Goal: Task Accomplishment & Management: Complete application form

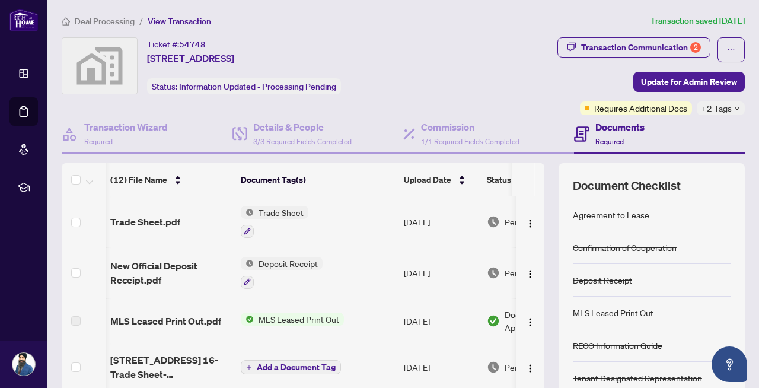
scroll to position [0, 67]
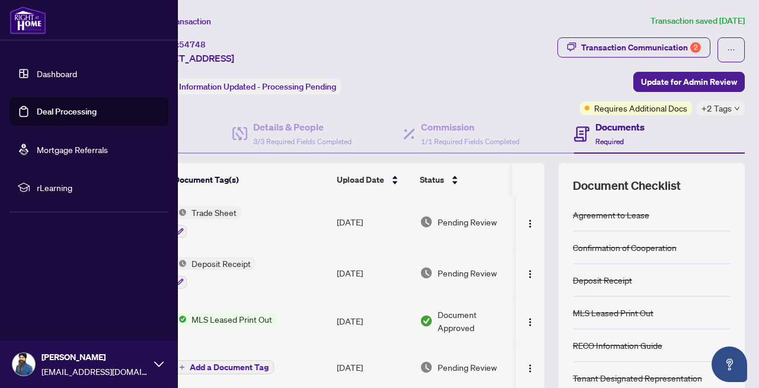
click at [57, 74] on link "Dashboard" at bounding box center [57, 73] width 40 height 11
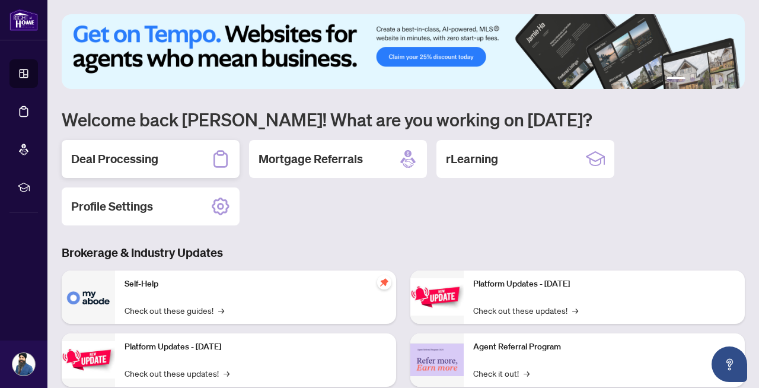
click at [151, 165] on h2 "Deal Processing" at bounding box center [114, 159] width 87 height 17
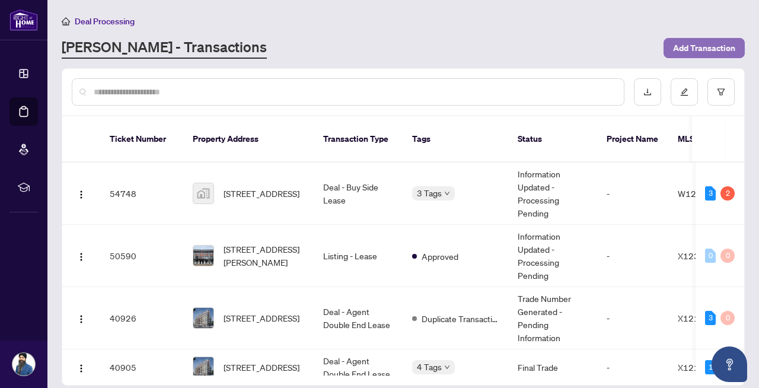
click at [714, 45] on span "Add Transaction" at bounding box center [704, 48] width 62 height 19
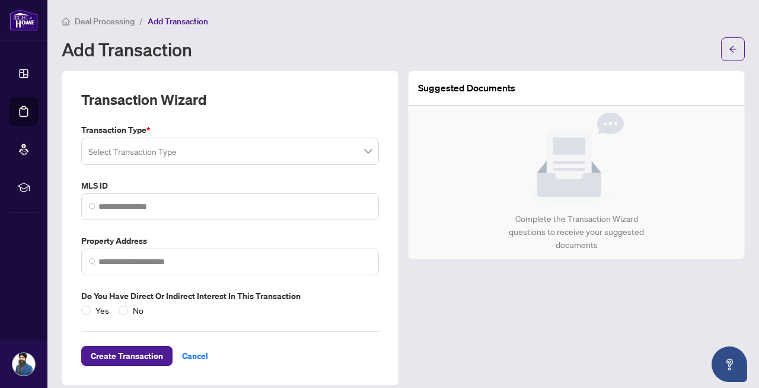
click at [238, 151] on input "search" at bounding box center [224, 153] width 273 height 26
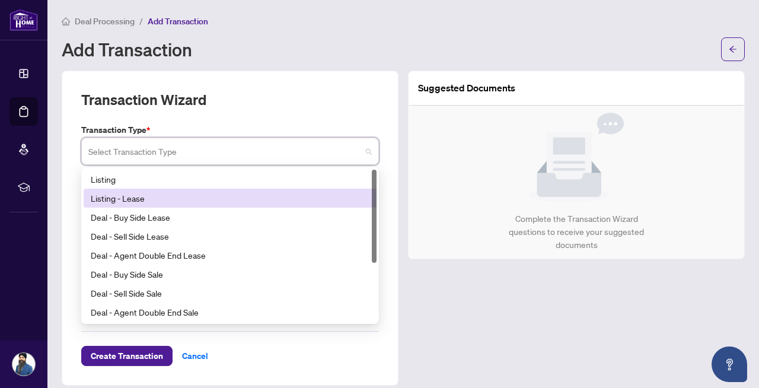
scroll to position [1, 0]
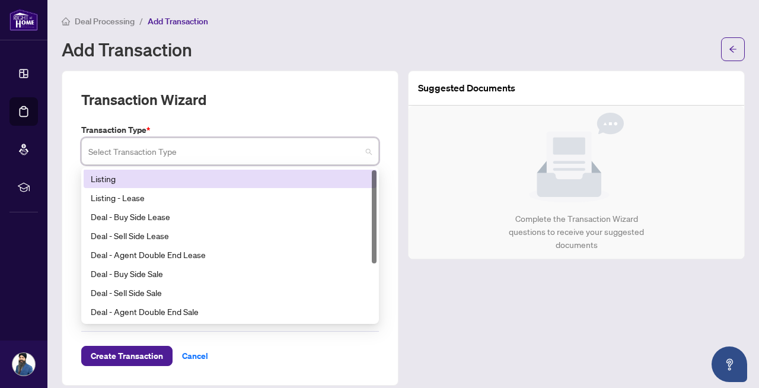
click at [140, 181] on div "Listing" at bounding box center [230, 178] width 279 height 13
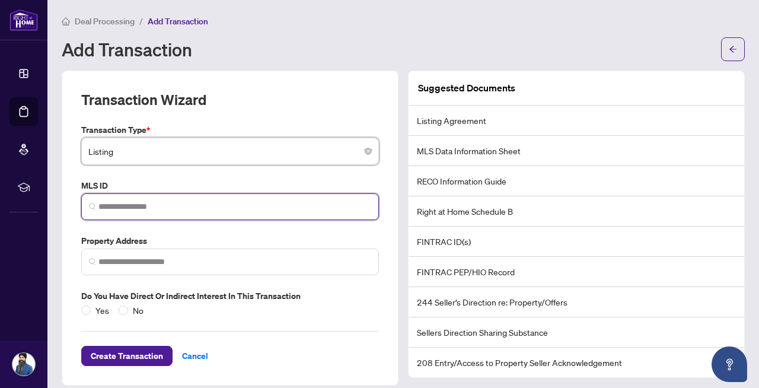
click at [155, 205] on input "search" at bounding box center [234, 206] width 273 height 12
paste input "*********"
type input "*********"
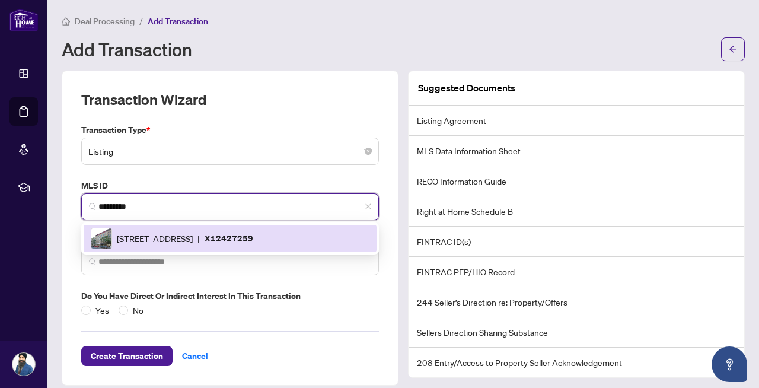
scroll to position [11, 0]
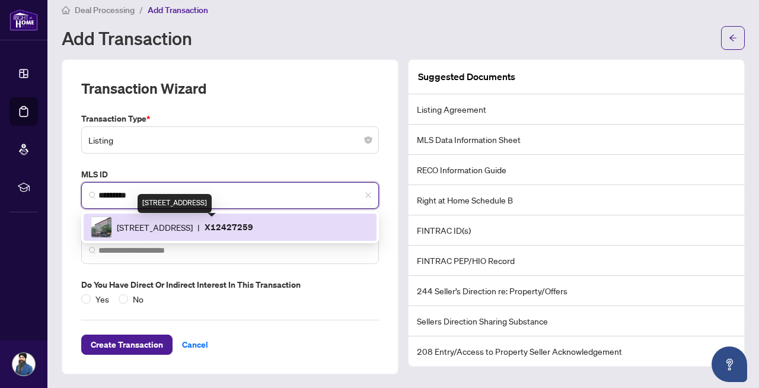
click at [193, 226] on span "[STREET_ADDRESS]" at bounding box center [155, 227] width 76 height 13
type input "**********"
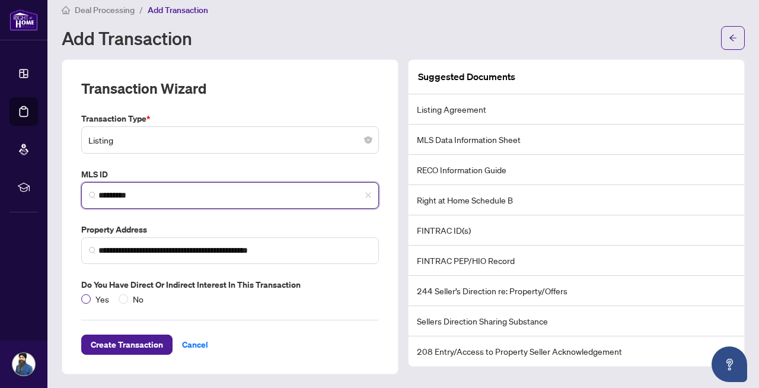
type input "*********"
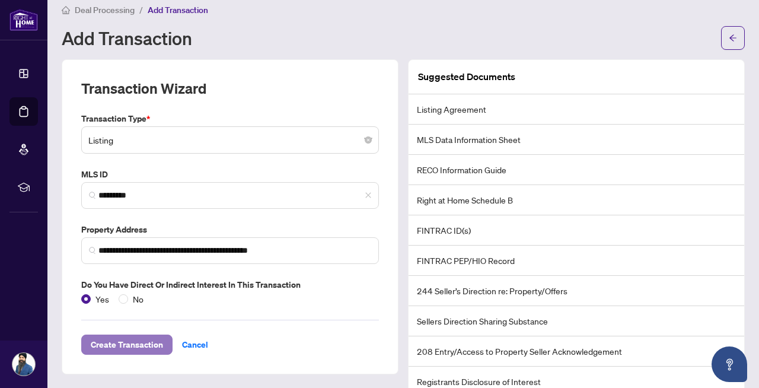
click at [116, 344] on span "Create Transaction" at bounding box center [127, 344] width 72 height 19
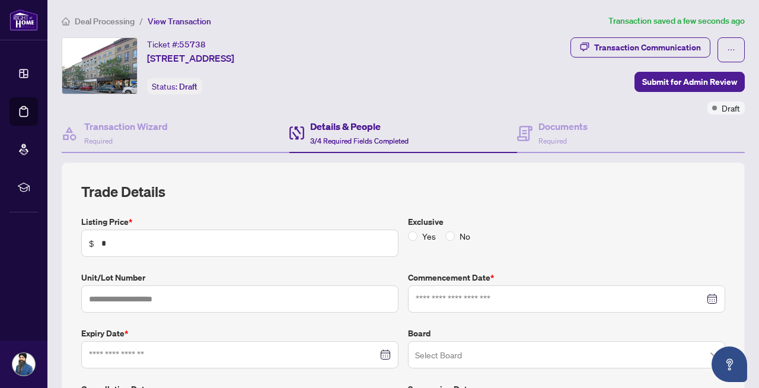
type input "**********"
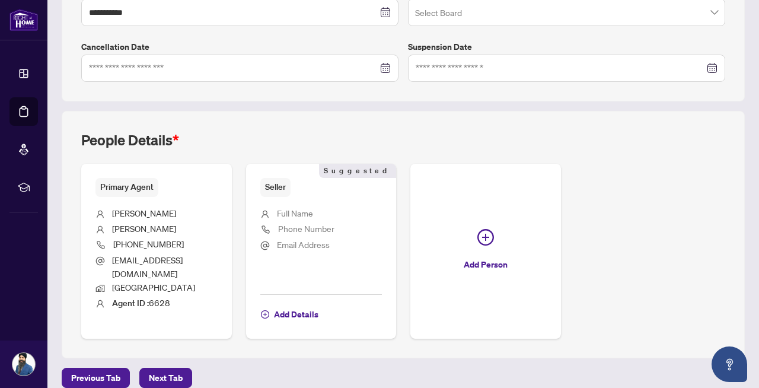
scroll to position [343, 0]
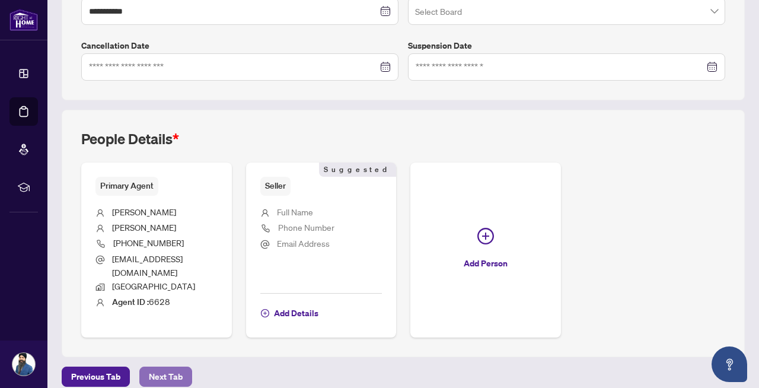
click at [153, 367] on span "Next Tab" at bounding box center [166, 376] width 34 height 19
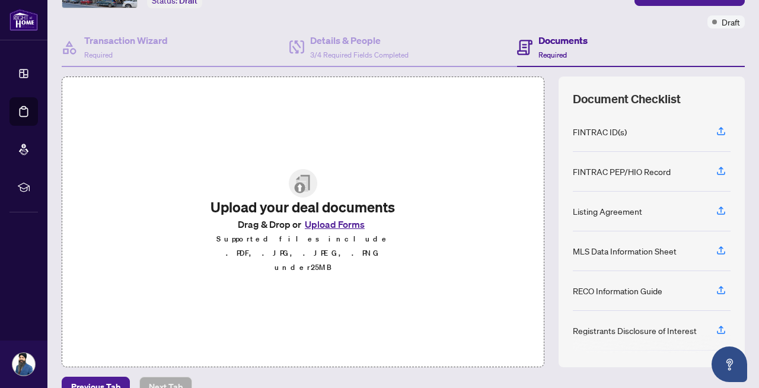
scroll to position [108, 0]
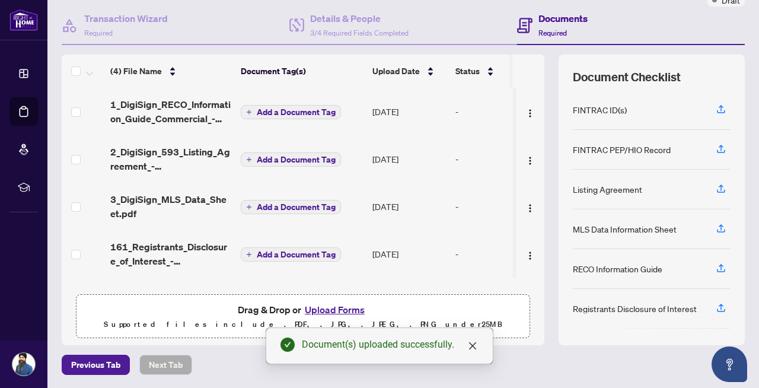
click at [285, 113] on span "Add a Document Tag" at bounding box center [296, 112] width 79 height 8
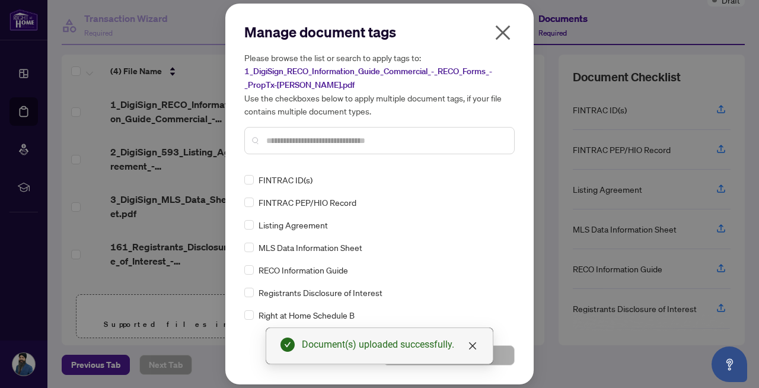
click at [286, 145] on input "text" at bounding box center [385, 140] width 238 height 13
type input "*"
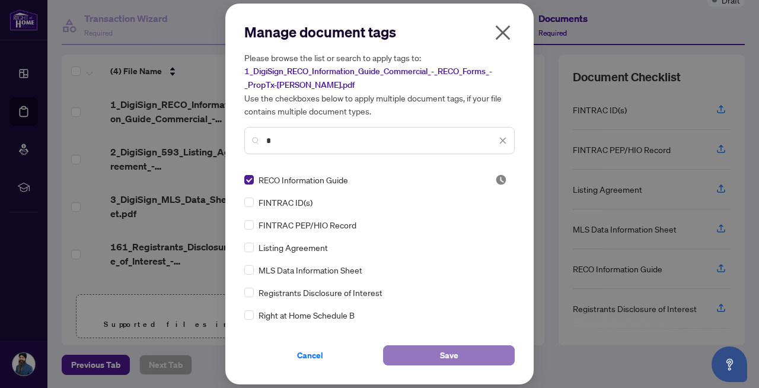
click at [439, 353] on button "Save" at bounding box center [449, 355] width 132 height 20
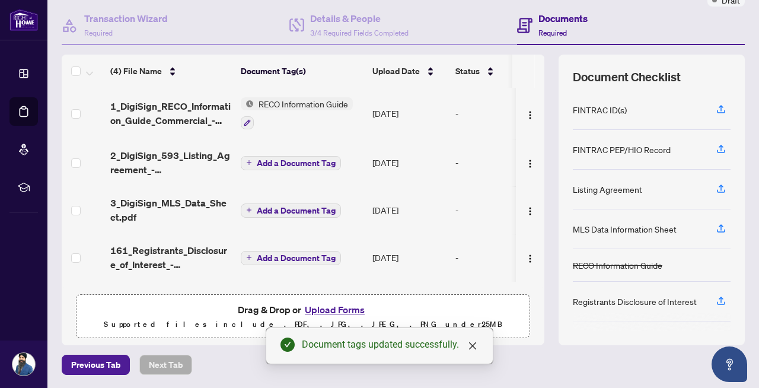
click at [305, 164] on span "Add a Document Tag" at bounding box center [296, 163] width 79 height 8
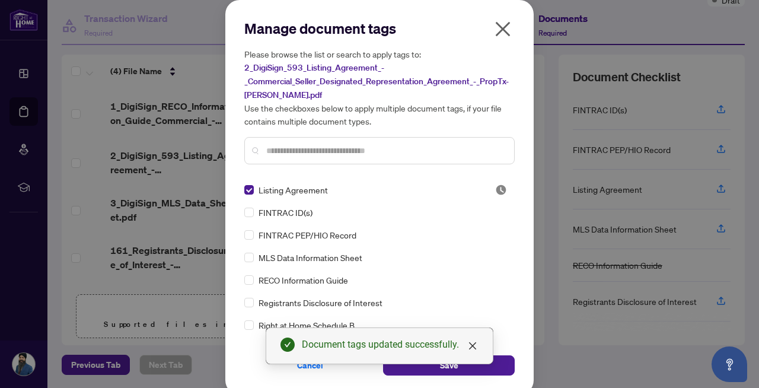
click at [492, 364] on div "Document tags updated successfully." at bounding box center [380, 345] width 228 height 37
click at [451, 364] on div "Document tags updated successfully." at bounding box center [380, 345] width 228 height 37
click at [471, 346] on icon "close" at bounding box center [472, 345] width 7 height 7
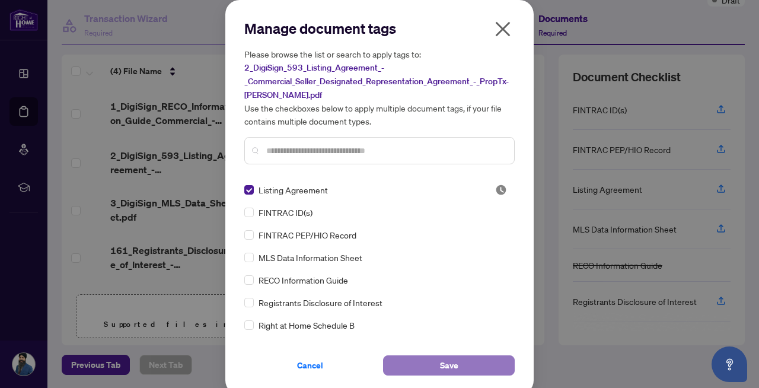
click at [458, 360] on button "Save" at bounding box center [449, 365] width 132 height 20
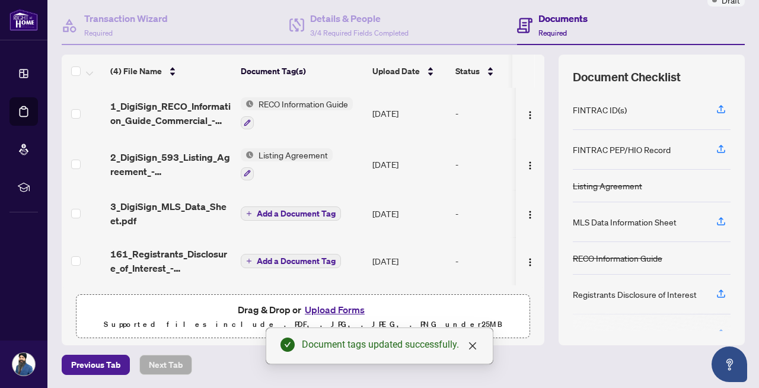
click at [290, 211] on span "Add a Document Tag" at bounding box center [296, 213] width 79 height 8
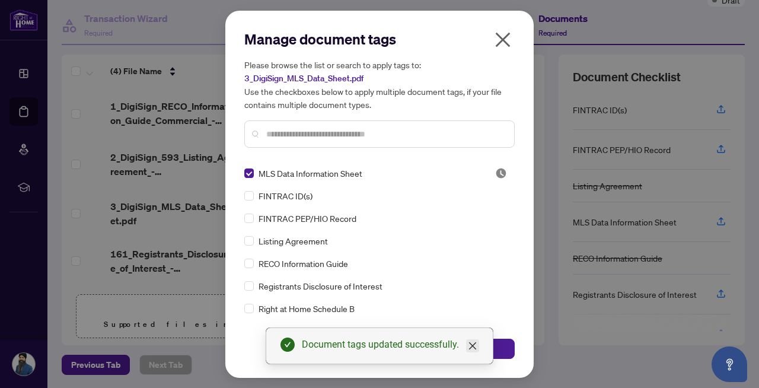
click at [473, 346] on icon "close" at bounding box center [472, 345] width 7 height 7
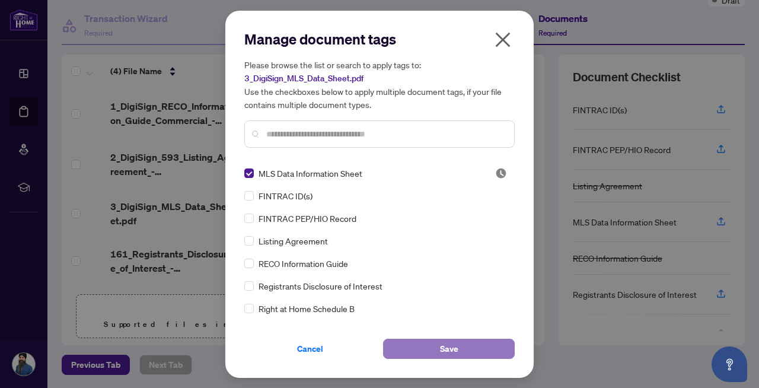
click at [454, 349] on span "Save" at bounding box center [449, 348] width 18 height 19
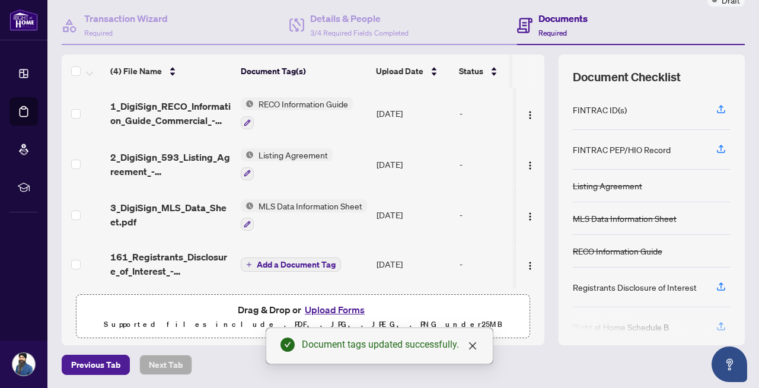
scroll to position [2, 0]
click at [321, 260] on span "Add a Document Tag" at bounding box center [296, 264] width 79 height 8
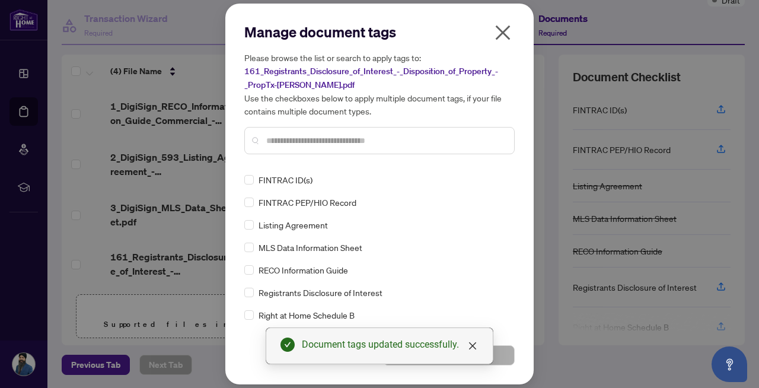
click at [357, 142] on input "text" at bounding box center [385, 140] width 238 height 13
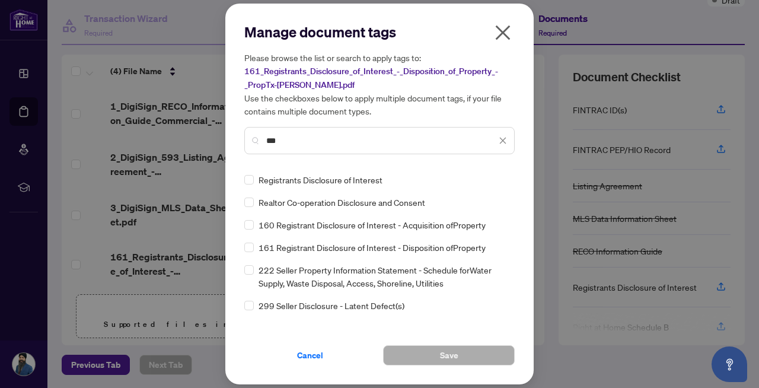
type input "***"
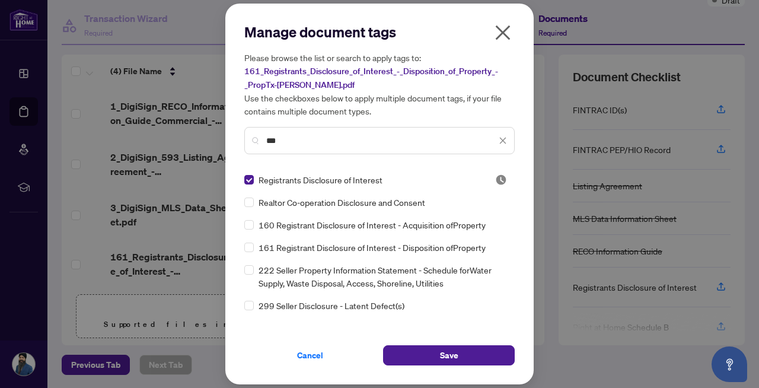
click at [265, 247] on span "161 Registrant Disclosure of Interest - Disposition ofProperty" at bounding box center [372, 247] width 227 height 13
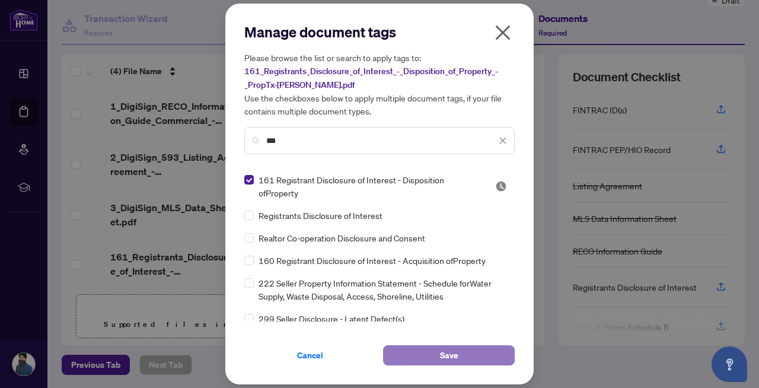
click at [437, 350] on button "Save" at bounding box center [449, 355] width 132 height 20
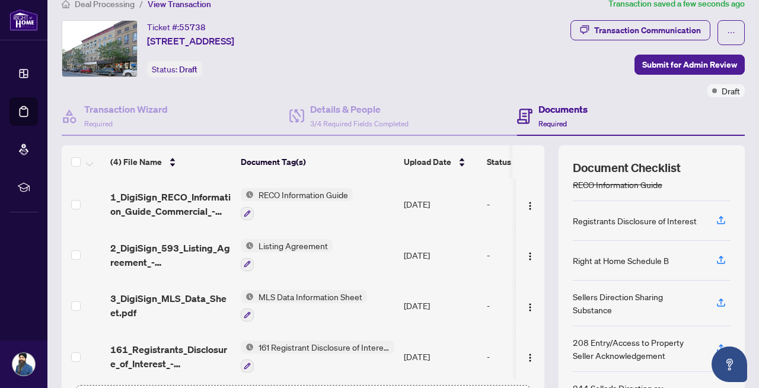
scroll to position [0, 0]
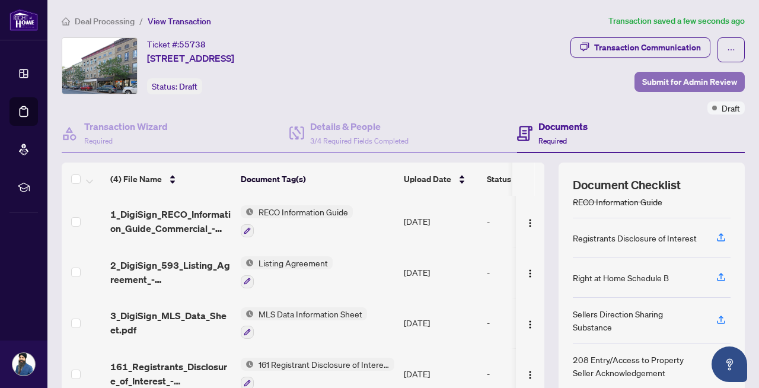
click at [678, 80] on span "Submit for Admin Review" at bounding box center [689, 81] width 95 height 19
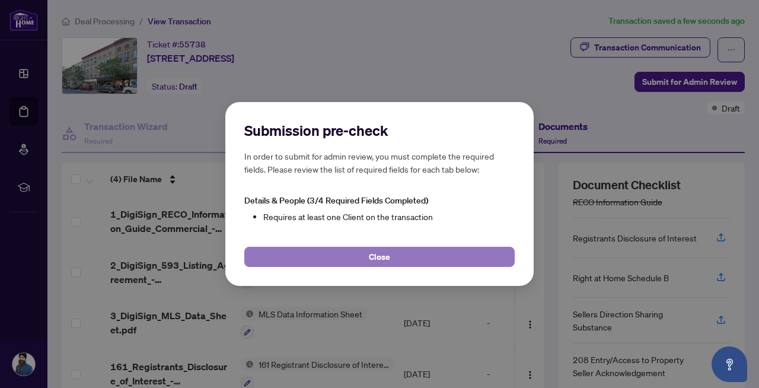
click at [391, 256] on button "Close" at bounding box center [379, 257] width 270 height 20
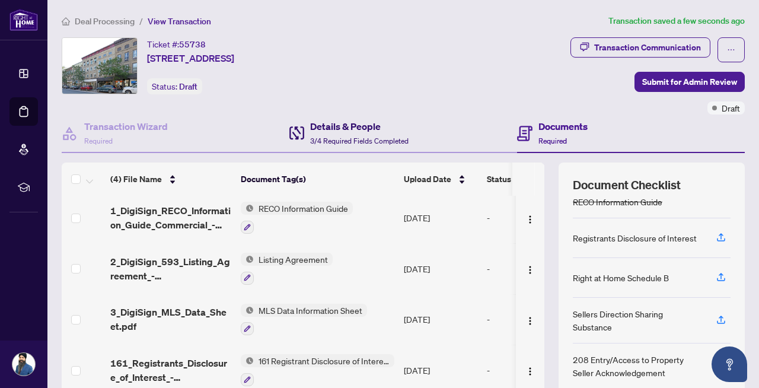
click at [334, 133] on div "Details & People 3/4 Required Fields Completed" at bounding box center [359, 133] width 98 height 28
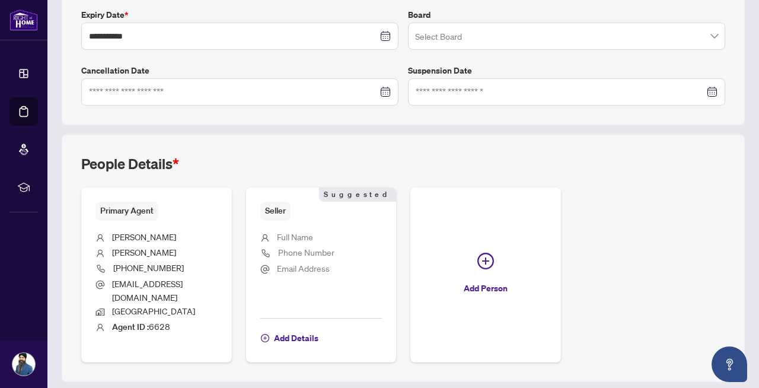
scroll to position [343, 0]
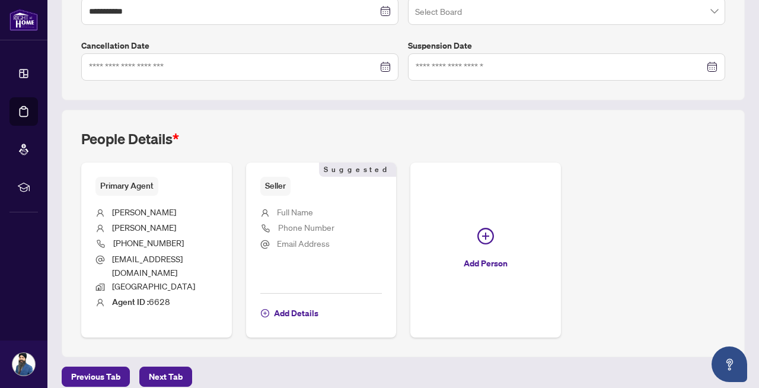
click at [295, 209] on span "Full Name" at bounding box center [295, 211] width 36 height 11
click at [298, 224] on span "Phone Number" at bounding box center [306, 227] width 56 height 11
click at [298, 238] on span "Email Address" at bounding box center [303, 243] width 53 height 11
click at [173, 367] on span "Next Tab" at bounding box center [166, 376] width 34 height 19
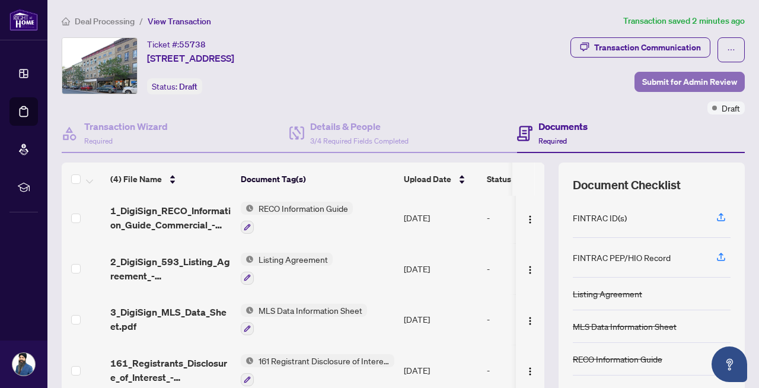
click at [700, 81] on span "Submit for Admin Review" at bounding box center [689, 81] width 95 height 19
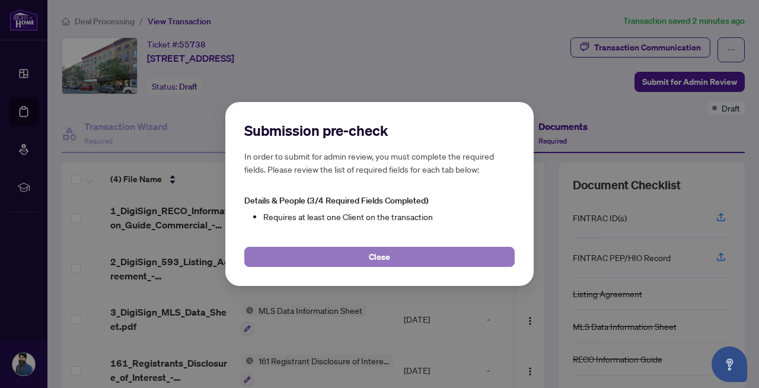
click at [391, 256] on button "Close" at bounding box center [379, 257] width 270 height 20
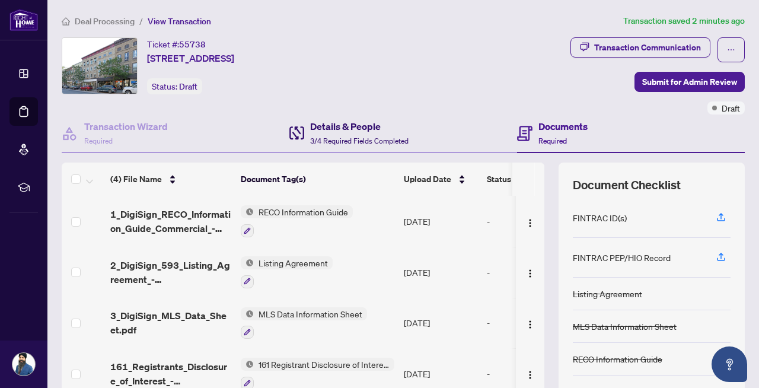
click at [327, 138] on span "3/4 Required Fields Completed" at bounding box center [359, 140] width 98 height 9
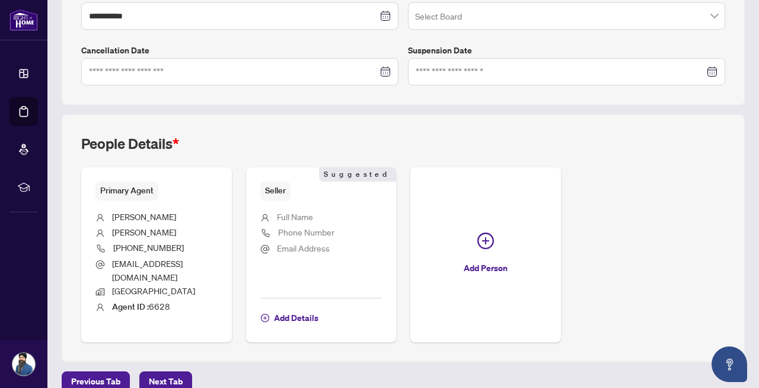
scroll to position [343, 0]
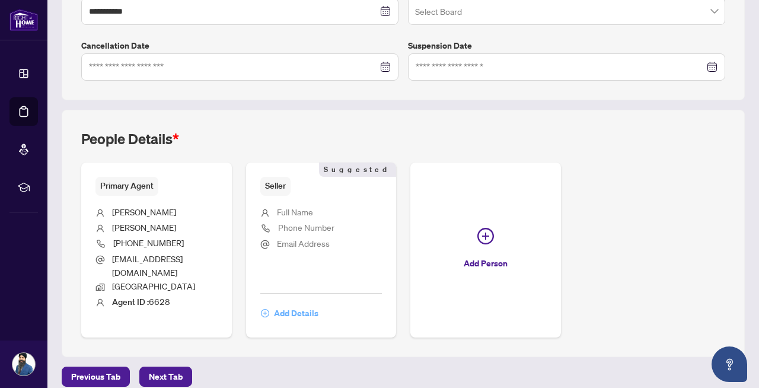
click at [286, 304] on span "Add Details" at bounding box center [296, 313] width 44 height 19
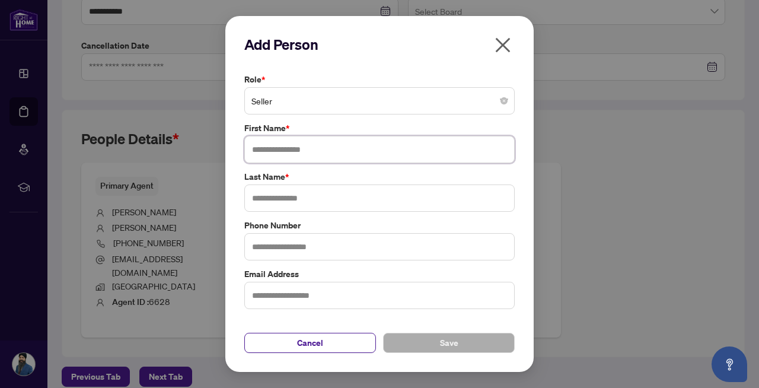
click at [305, 149] on input "text" at bounding box center [379, 149] width 270 height 27
type input "**********"
click at [284, 197] on input "text" at bounding box center [379, 197] width 270 height 27
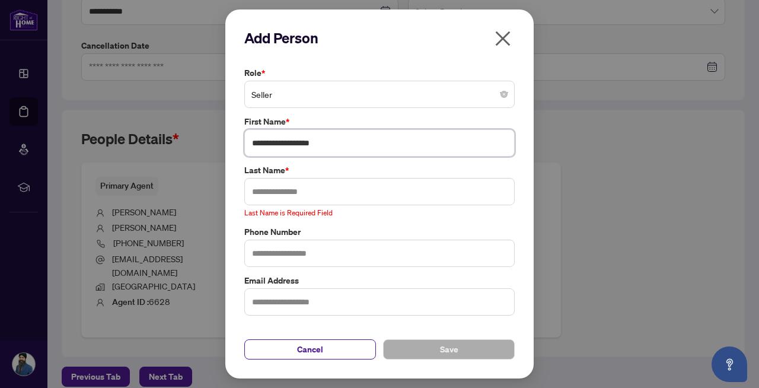
drag, startPoint x: 289, startPoint y: 150, endPoint x: 337, endPoint y: 149, distance: 48.0
click at [337, 149] on input "**********" at bounding box center [379, 142] width 270 height 27
click at [298, 196] on input "text" at bounding box center [379, 191] width 270 height 27
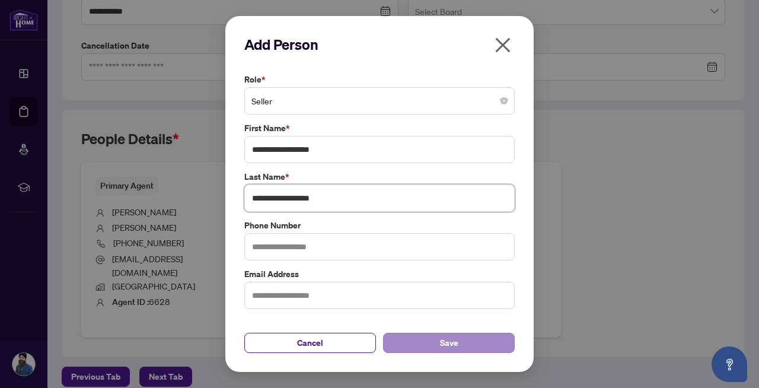
type input "**********"
click at [440, 346] on button "Save" at bounding box center [449, 343] width 132 height 20
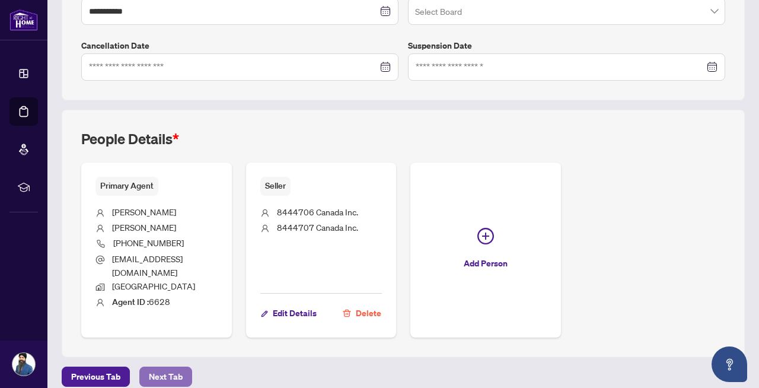
click at [162, 367] on span "Next Tab" at bounding box center [166, 376] width 34 height 19
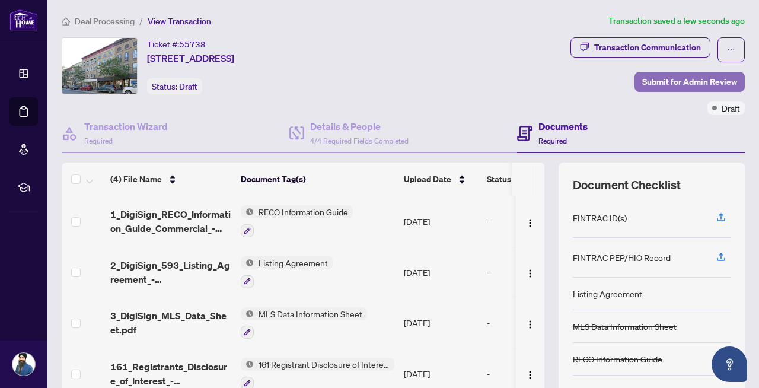
click at [678, 84] on span "Submit for Admin Review" at bounding box center [689, 81] width 95 height 19
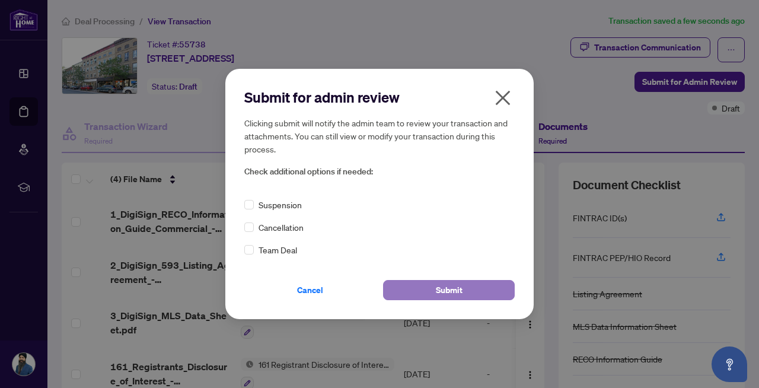
click at [438, 286] on span "Submit" at bounding box center [449, 289] width 27 height 19
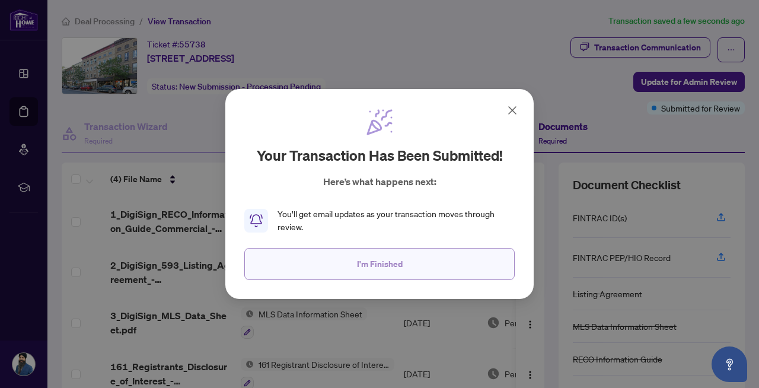
click at [391, 261] on span "I'm Finished" at bounding box center [380, 263] width 46 height 19
